Goal: Task Accomplishment & Management: Use online tool/utility

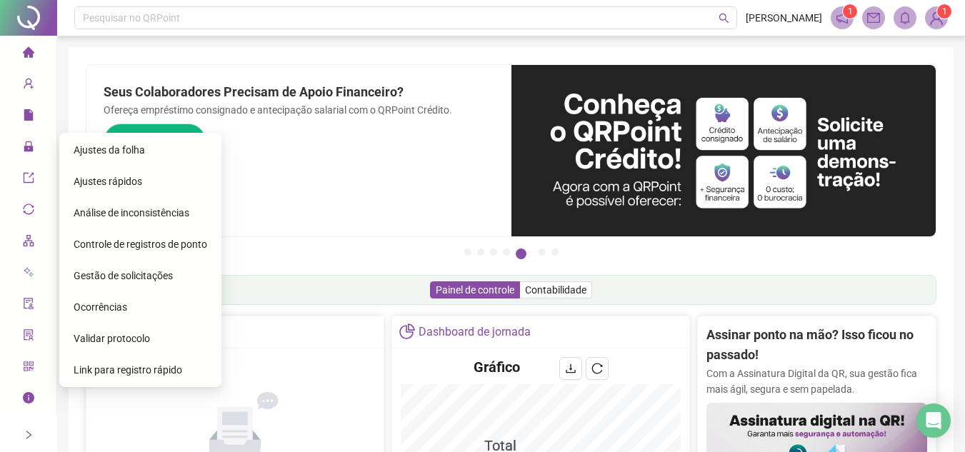
click at [23, 146] on icon "lock" at bounding box center [28, 146] width 11 height 11
click at [96, 149] on span "Ajustes da folha" at bounding box center [109, 149] width 71 height 11
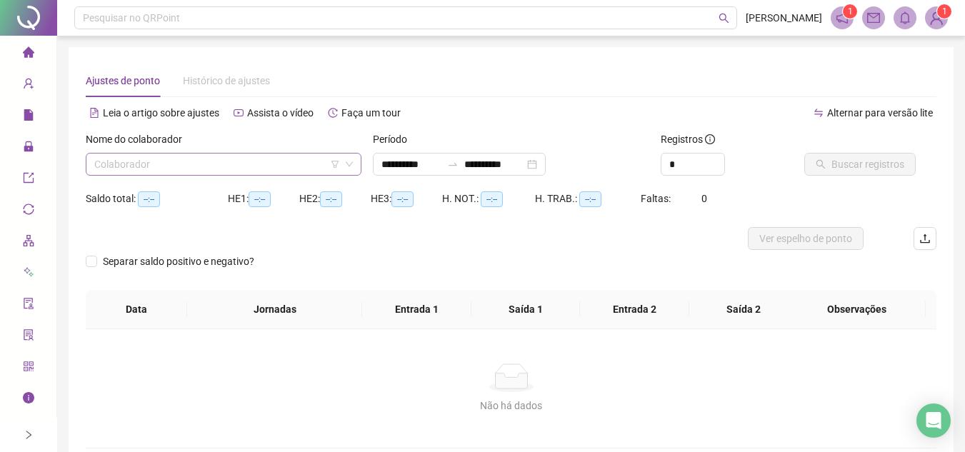
type input "**********"
click at [155, 159] on input "search" at bounding box center [217, 164] width 246 height 21
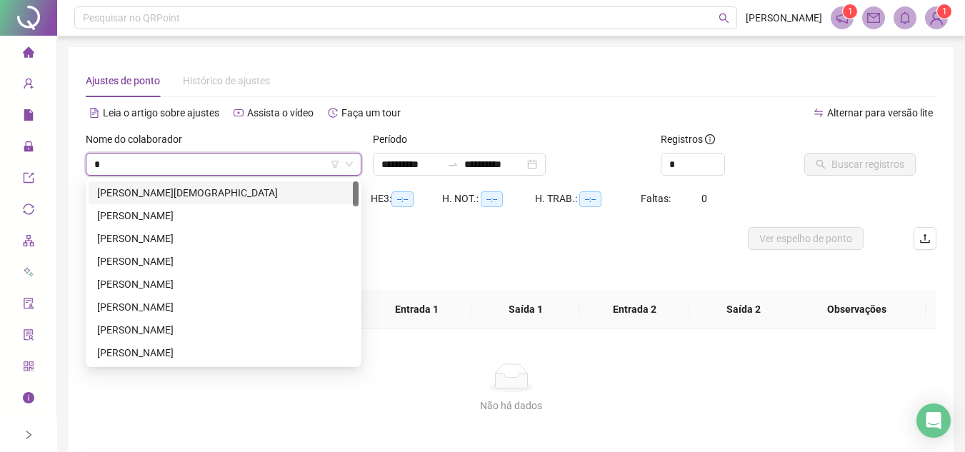
type input "*"
click at [31, 44] on span "home" at bounding box center [28, 54] width 11 height 29
